Goal: Find contact information: Find contact information

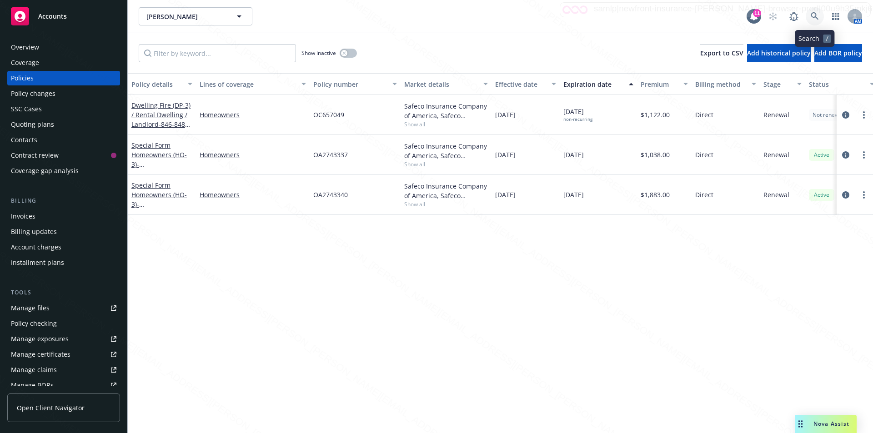
click at [813, 13] on icon at bounding box center [815, 16] width 8 height 8
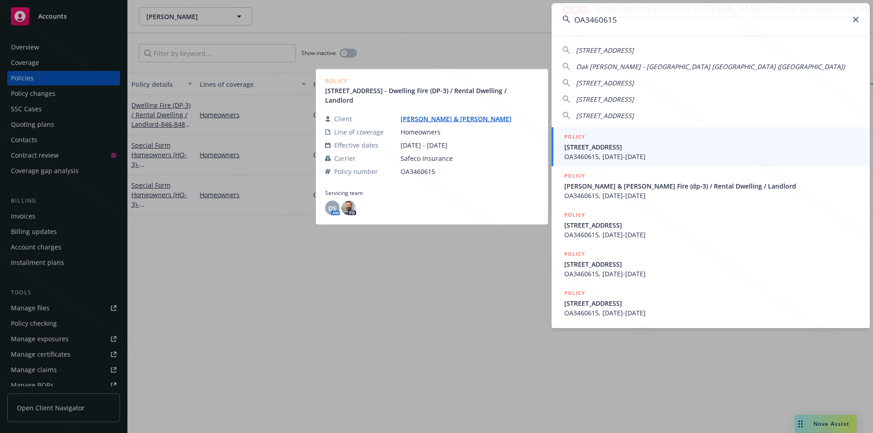
type input "OA3460615"
click at [646, 153] on span "OA3460615, [DATE]-[DATE]" at bounding box center [711, 157] width 295 height 10
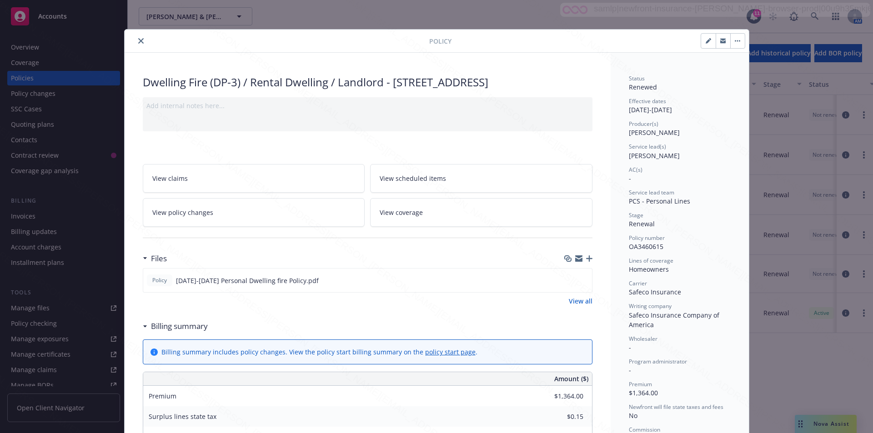
click at [138, 39] on icon "close" at bounding box center [140, 40] width 5 height 5
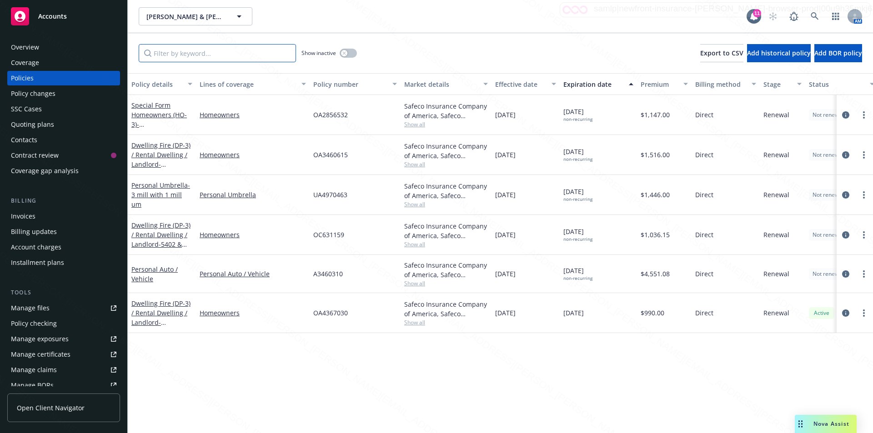
click at [174, 54] on input "Filter by keyword..." at bounding box center [217, 53] width 157 height 18
paste input "OA3460615"
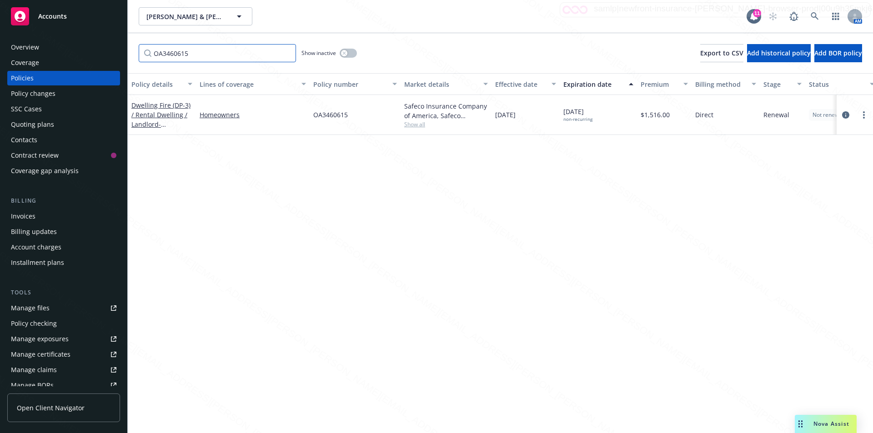
type input "OA3460615"
click at [468, 46] on div "OA3460615 Show inactive Export to CSV Add historical policy Add BOR policy" at bounding box center [500, 53] width 745 height 40
drag, startPoint x: 349, startPoint y: 117, endPoint x: 310, endPoint y: 119, distance: 39.6
click at [309, 119] on div "Dwelling Fire (DP-3) / Rental Dwelling / Landlord - [STREET_ADDRESS] [STREET_AD…" at bounding box center [566, 115] width 877 height 40
copy div "OA3460615"
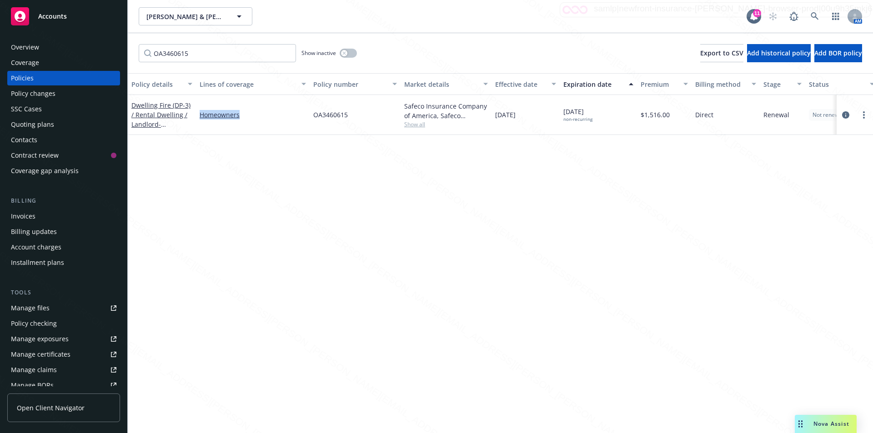
click at [30, 46] on div "Overview" at bounding box center [25, 47] width 28 height 15
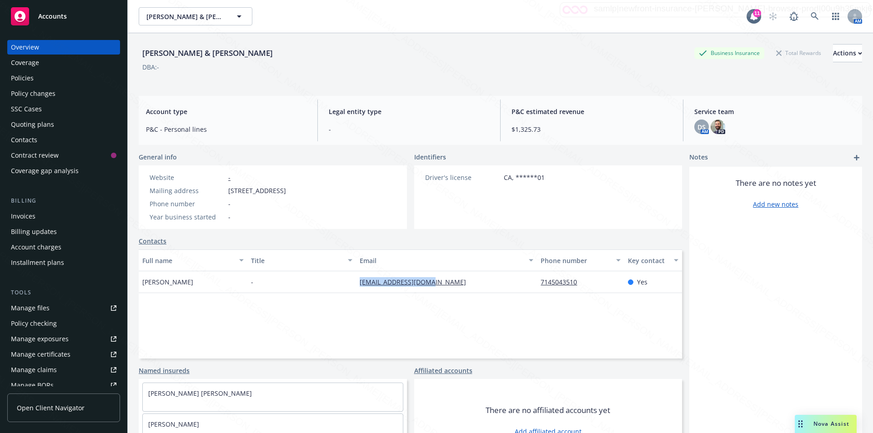
drag, startPoint x: 435, startPoint y: 284, endPoint x: 356, endPoint y: 283, distance: 79.1
click at [356, 283] on div "[EMAIL_ADDRESS][DOMAIN_NAME]" at bounding box center [446, 282] width 181 height 22
copy link "[EMAIL_ADDRESS][DOMAIN_NAME]"
click at [581, 285] on div "7145043510" at bounding box center [580, 282] width 87 height 22
click at [579, 285] on div "7145043510" at bounding box center [563, 282] width 44 height 10
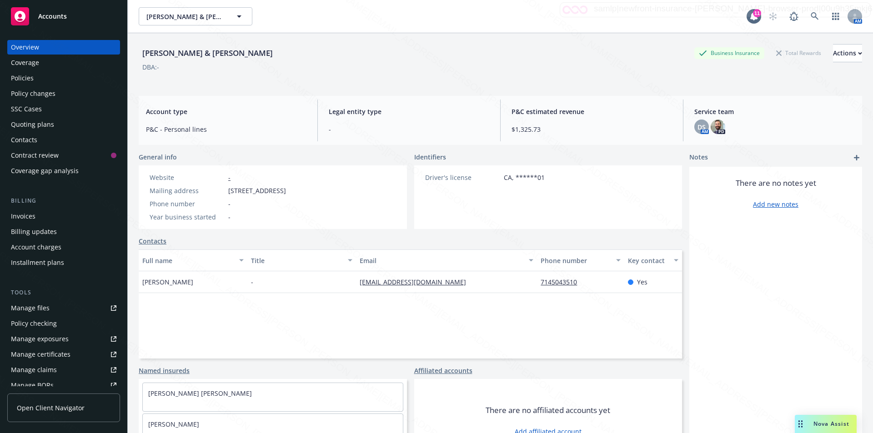
click at [530, 278] on div "[EMAIL_ADDRESS][DOMAIN_NAME]" at bounding box center [446, 282] width 181 height 22
drag, startPoint x: 530, startPoint y: 281, endPoint x: 581, endPoint y: 281, distance: 51.4
click at [581, 281] on div "[PERSON_NAME] - [EMAIL_ADDRESS][DOMAIN_NAME] 7145043510 Yes" at bounding box center [410, 282] width 543 height 22
copy div "7145043510"
click at [29, 79] on div "Policies" at bounding box center [22, 78] width 23 height 15
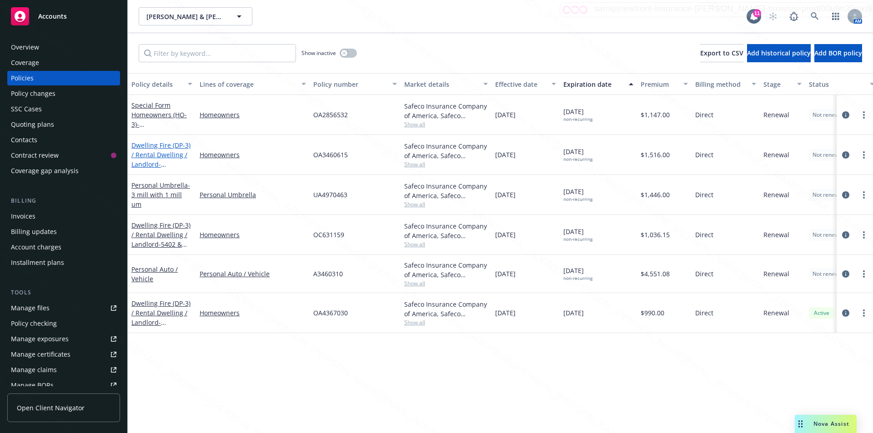
click at [160, 162] on span "- [STREET_ADDRESS]" at bounding box center [160, 169] width 58 height 18
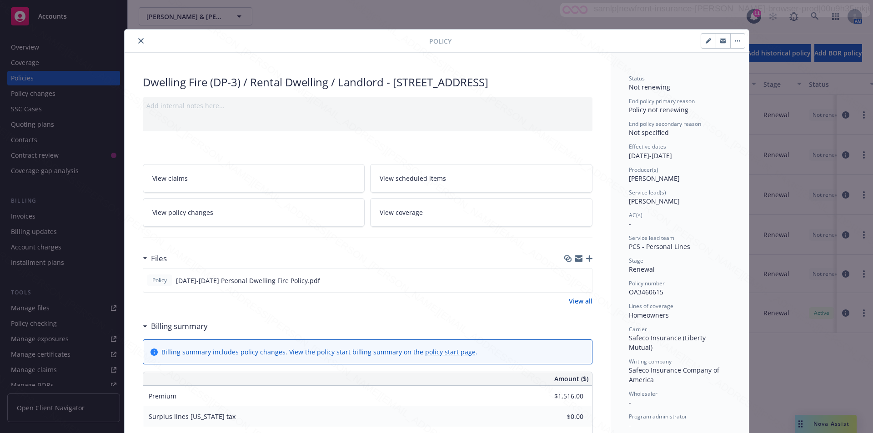
drag, startPoint x: 392, startPoint y: 82, endPoint x: 258, endPoint y: 93, distance: 134.1
click at [258, 90] on div "Dwelling Fire (DP-3) / Rental Dwelling / Landlord - [STREET_ADDRESS] [STREET_AD…" at bounding box center [368, 82] width 450 height 15
copy div "[STREET_ADDRESS]"
drag, startPoint x: 660, startPoint y: 291, endPoint x: 627, endPoint y: 293, distance: 33.3
click at [629, 293] on div "Policy number OA3460615" at bounding box center [680, 288] width 102 height 17
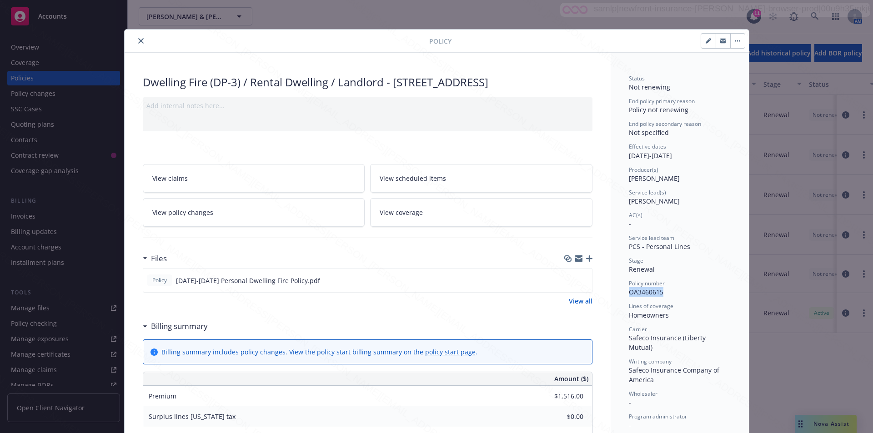
copy span "OA3460615"
click at [138, 40] on icon "close" at bounding box center [140, 40] width 5 height 5
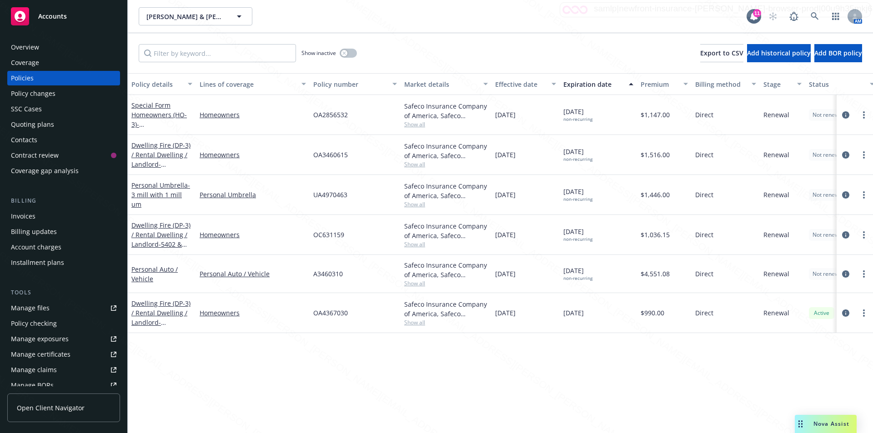
click at [26, 45] on div "Overview" at bounding box center [25, 47] width 28 height 15
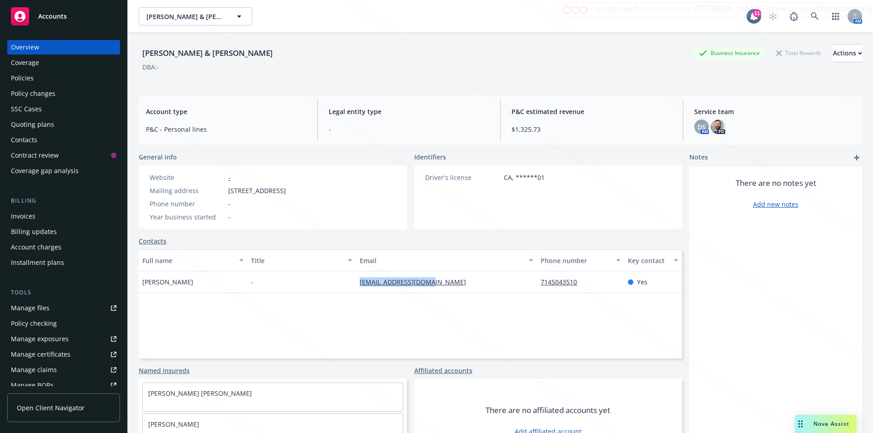
drag, startPoint x: 444, startPoint y: 285, endPoint x: 347, endPoint y: 281, distance: 96.5
click at [347, 281] on div "[PERSON_NAME] - [EMAIL_ADDRESS][DOMAIN_NAME] 7145043510 Yes" at bounding box center [410, 282] width 543 height 22
copy div "[EMAIL_ADDRESS][DOMAIN_NAME]"
